Goal: Information Seeking & Learning: Understand process/instructions

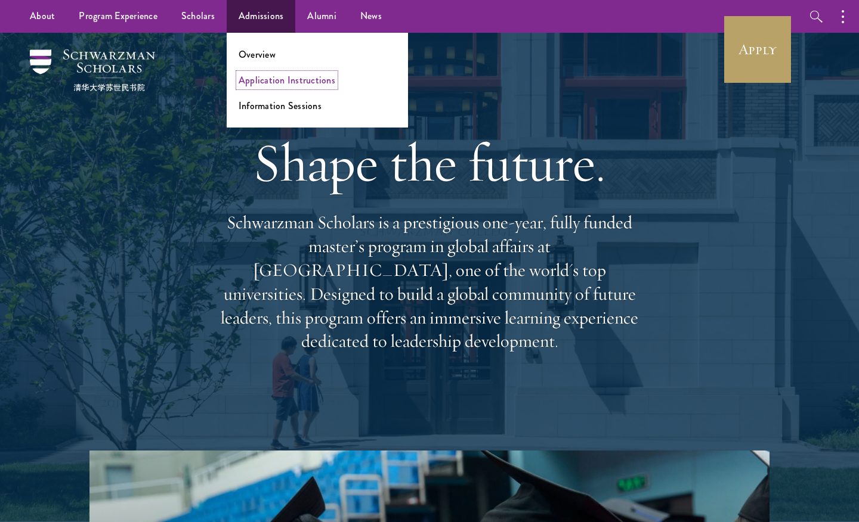
click at [254, 80] on link "Application Instructions" at bounding box center [286, 80] width 97 height 14
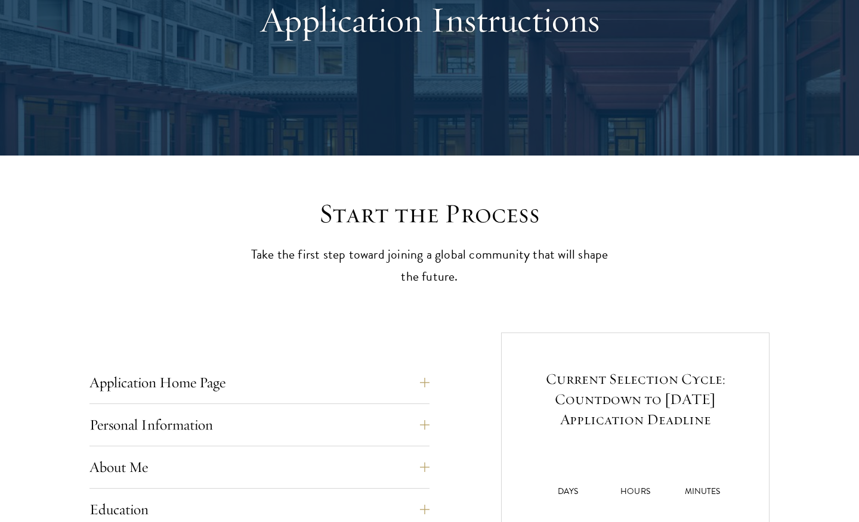
scroll to position [492, 0]
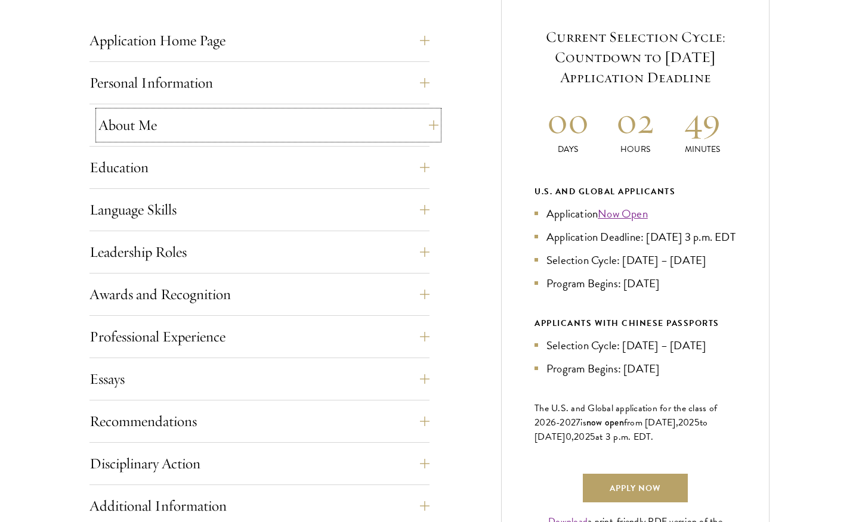
click at [137, 127] on button "About Me" at bounding box center [268, 125] width 340 height 29
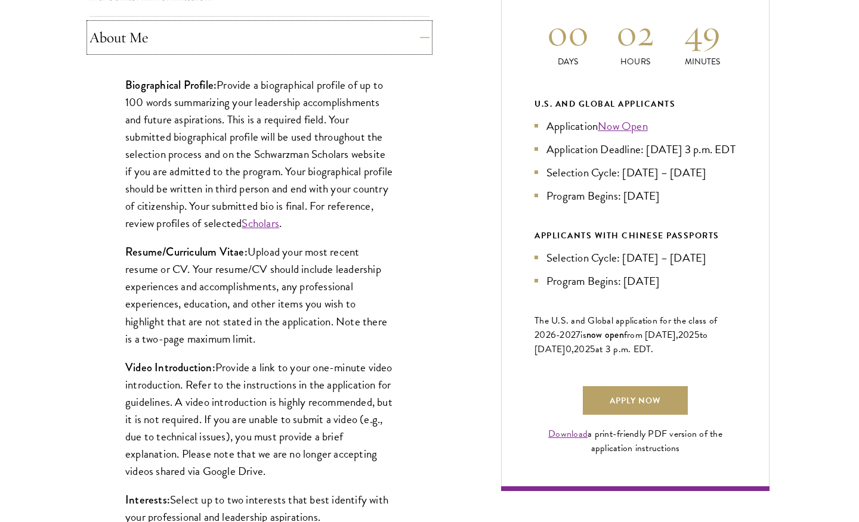
scroll to position [582, 0]
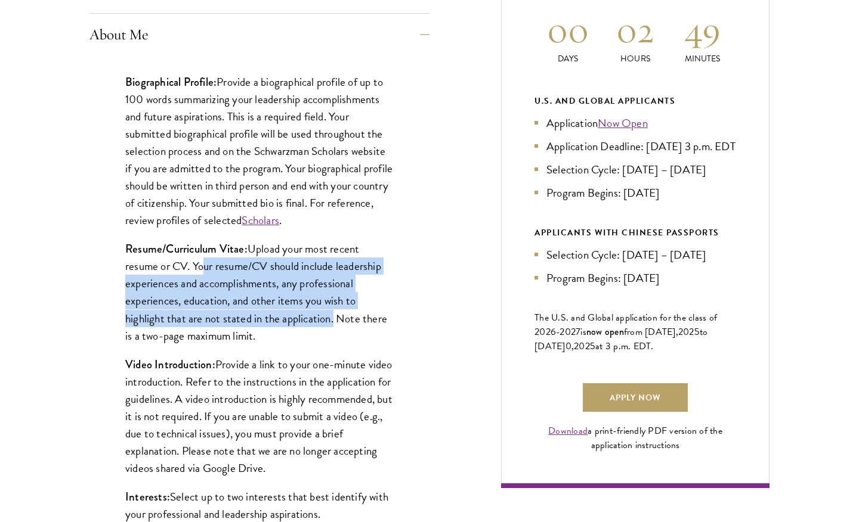
drag, startPoint x: 199, startPoint y: 266, endPoint x: 331, endPoint y: 321, distance: 143.5
click at [331, 321] on p "Resume/Curriculum Vitae: Upload your most recent resume or CV. Your resume/CV s…" at bounding box center [259, 292] width 268 height 104
copy p "our resume/CV should include leadership experiences and accomplishments, any pr…"
